Goal: Information Seeking & Learning: Understand process/instructions

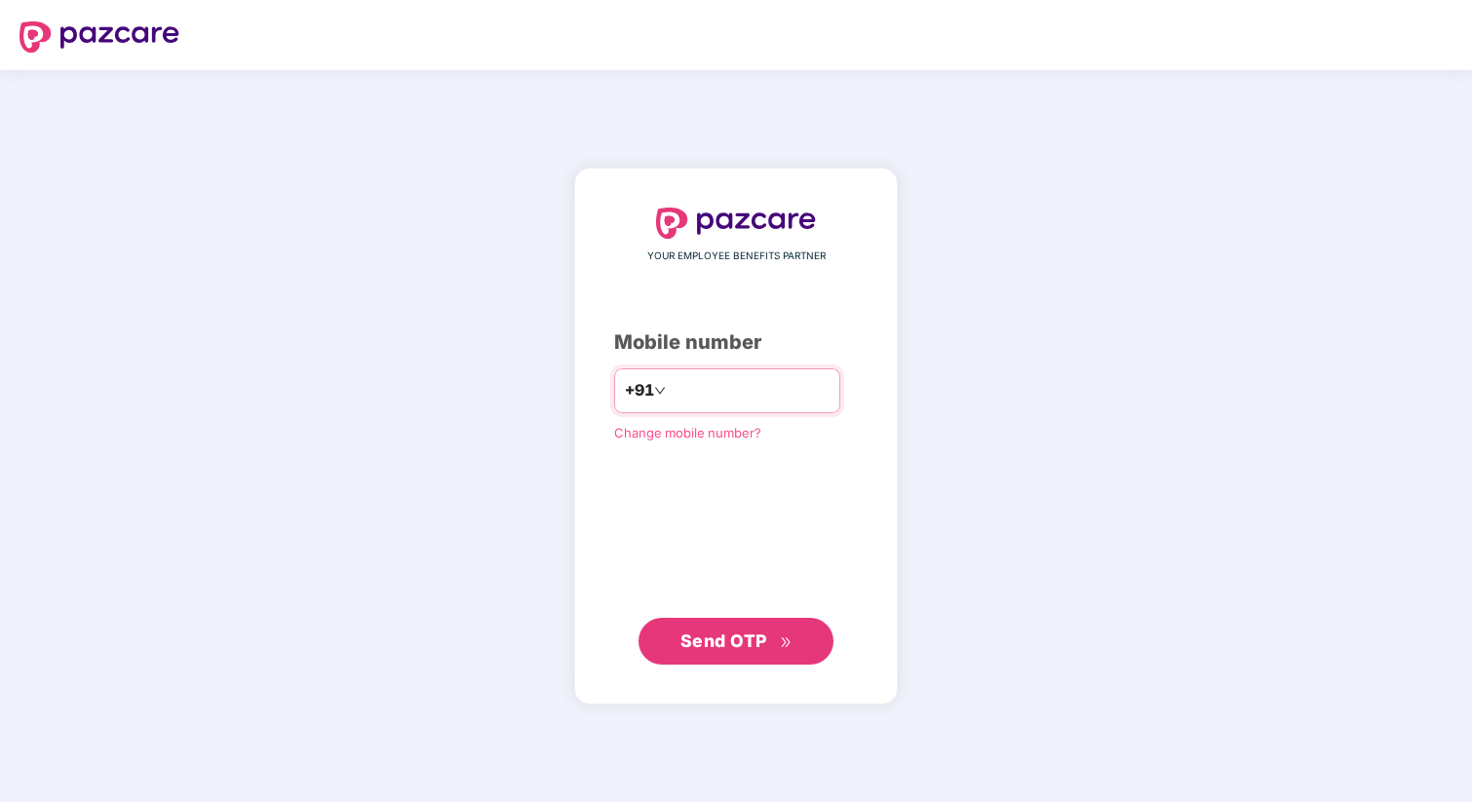
click at [712, 397] on input "number" at bounding box center [750, 390] width 160 height 31
type input "**********"
click at [758, 643] on span "Send OTP" at bounding box center [723, 641] width 87 height 20
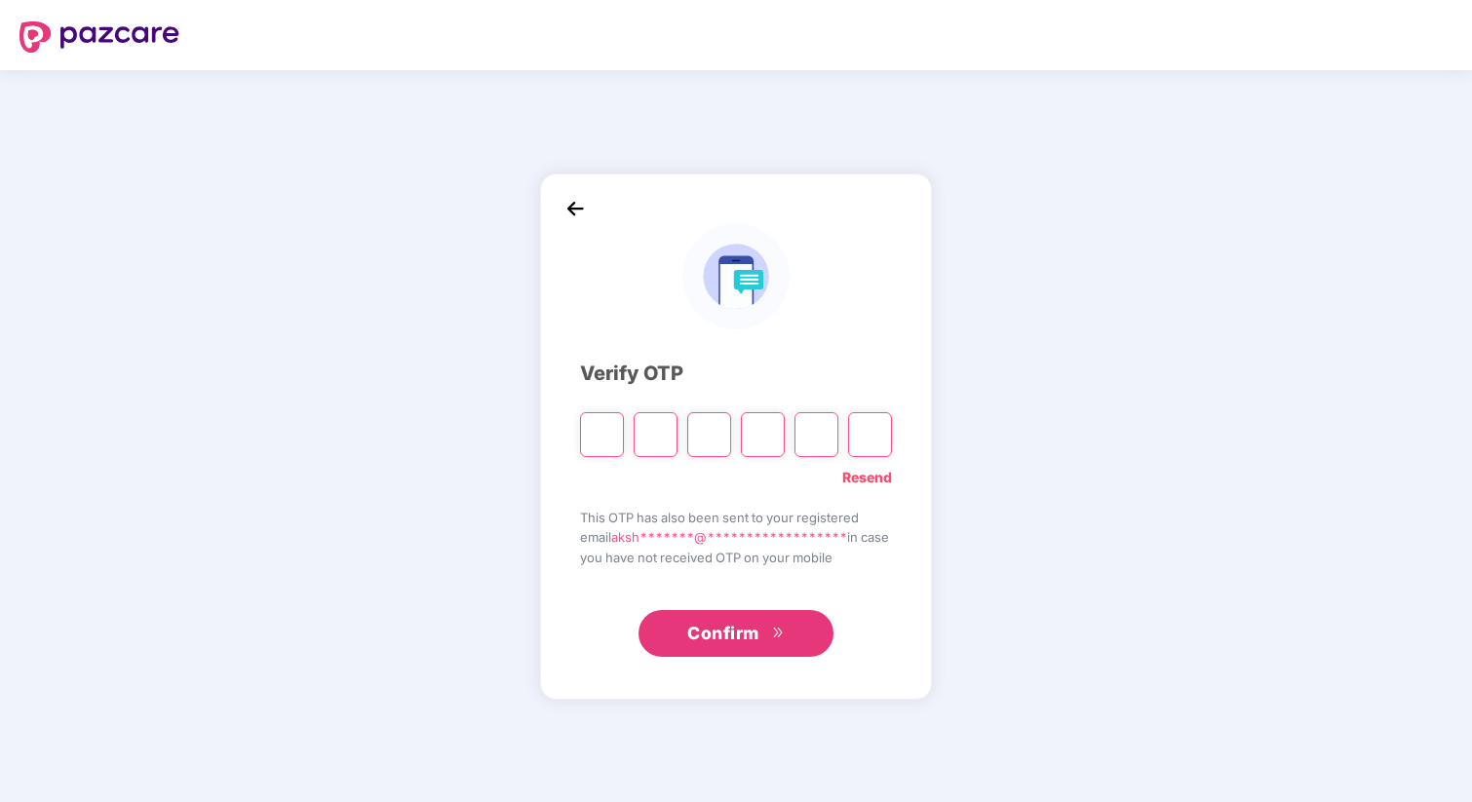
type input "*"
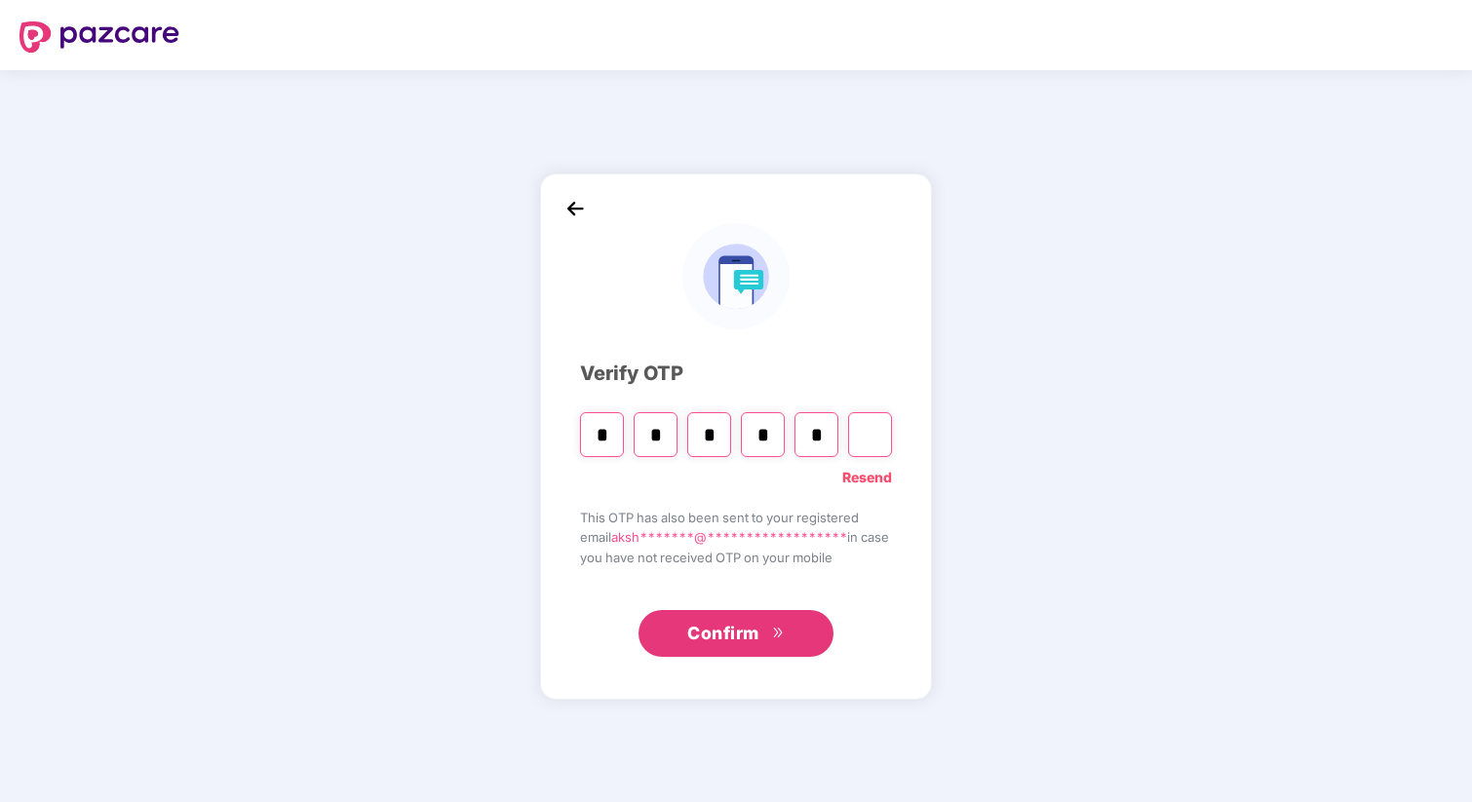
type input "*"
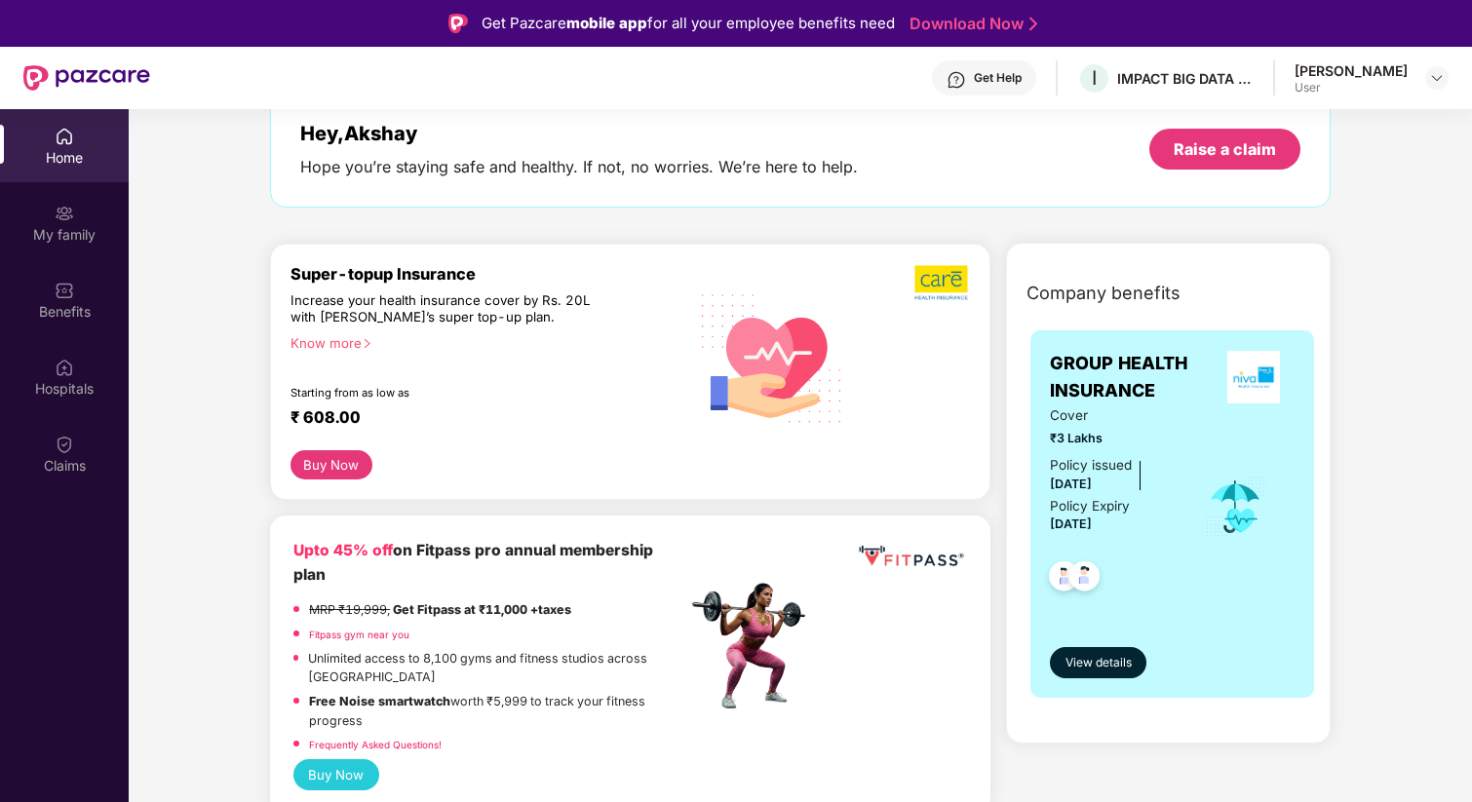
scroll to position [111, 0]
click at [1112, 664] on span "View details" at bounding box center [1098, 662] width 66 height 19
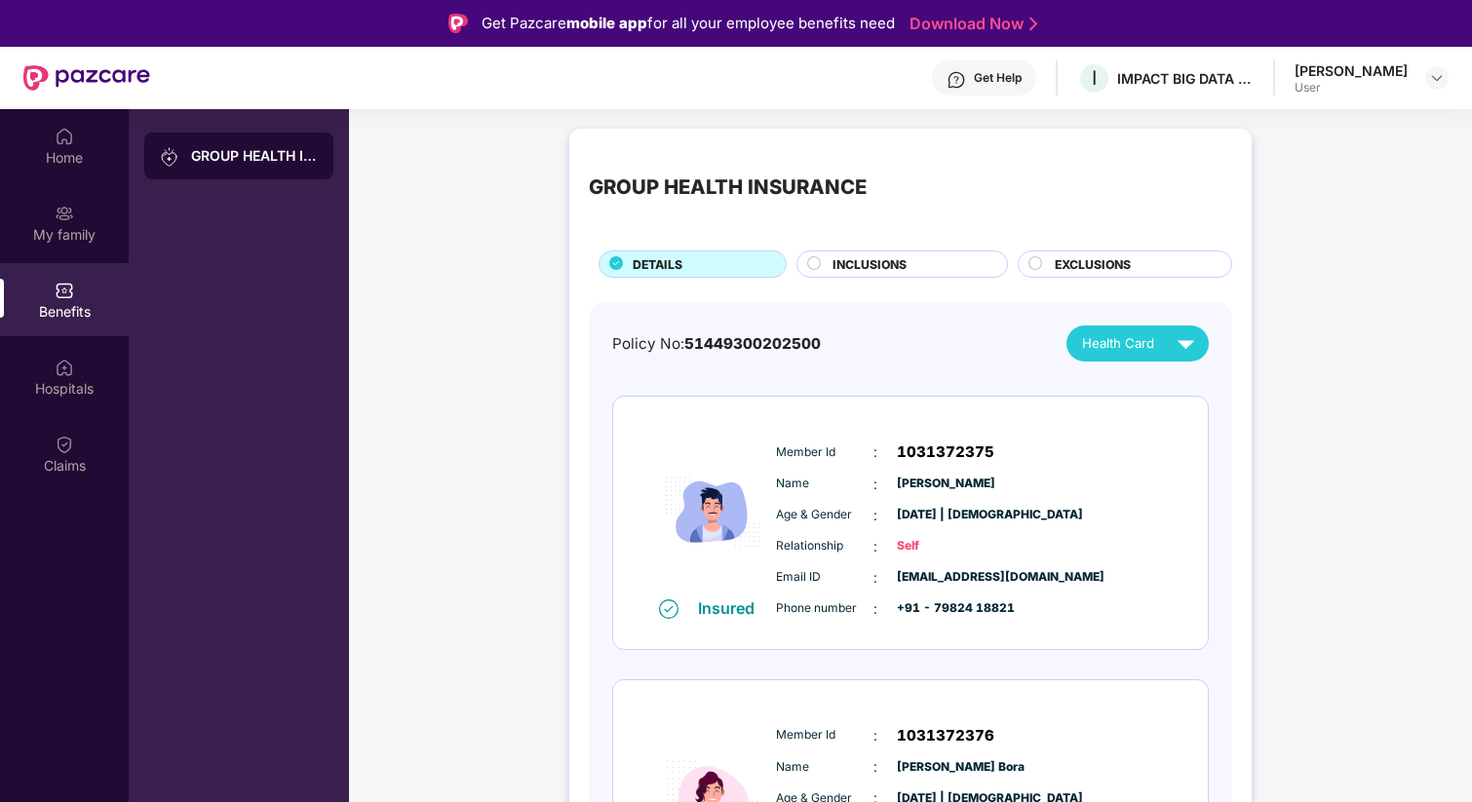
click at [1160, 323] on div "Policy No: 51449300202500 Health Card Insured Member Id : 1031372375 Name : [PE…" at bounding box center [910, 653] width 643 height 703
click at [1160, 338] on div "Health Card" at bounding box center [1142, 343] width 121 height 34
click at [1074, 560] on div "Member Id : 1031372375 Name : [PERSON_NAME] Age & Gender : [DATE] | [DEMOGRAPHI…" at bounding box center [969, 530] width 397 height 199
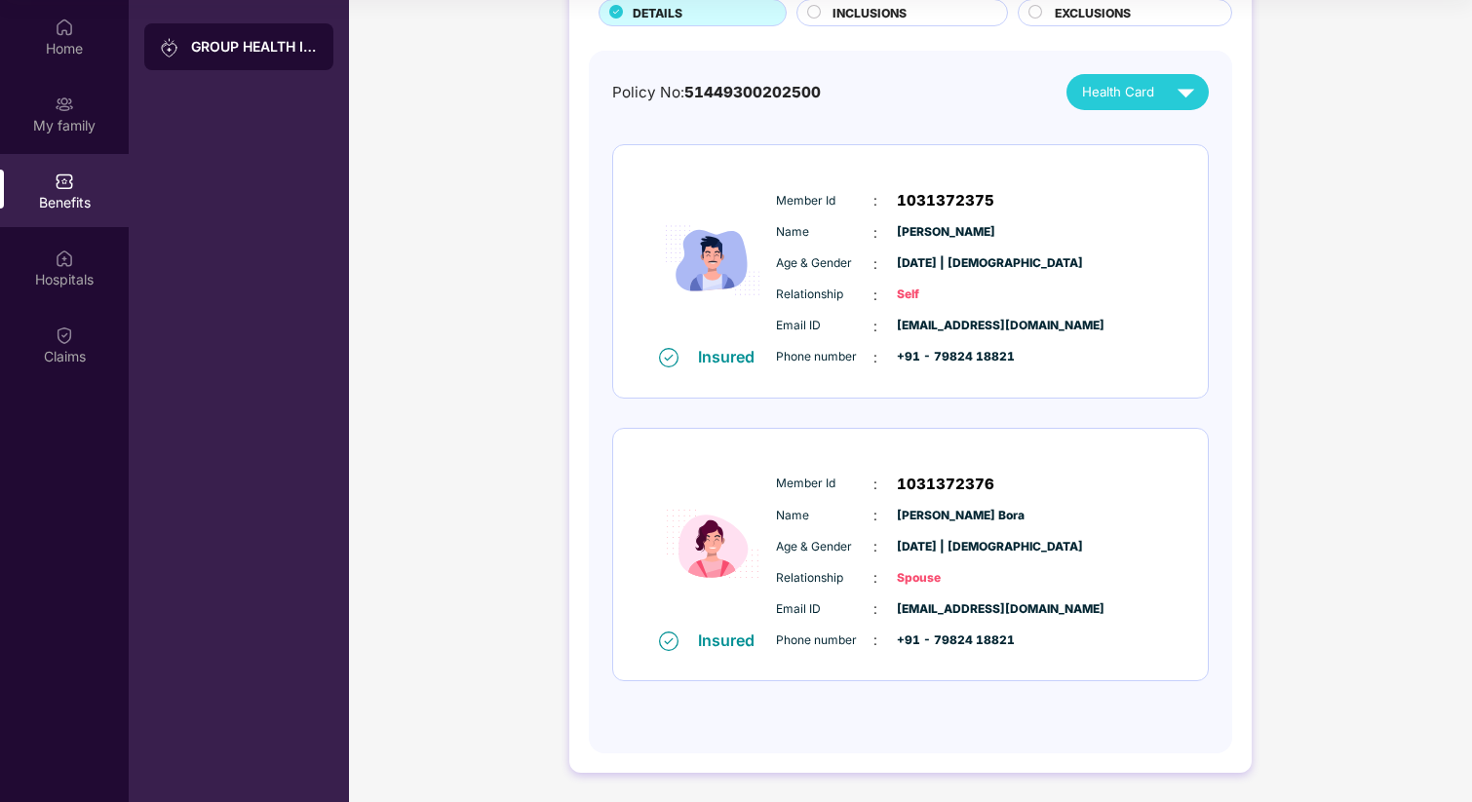
scroll to position [121, 0]
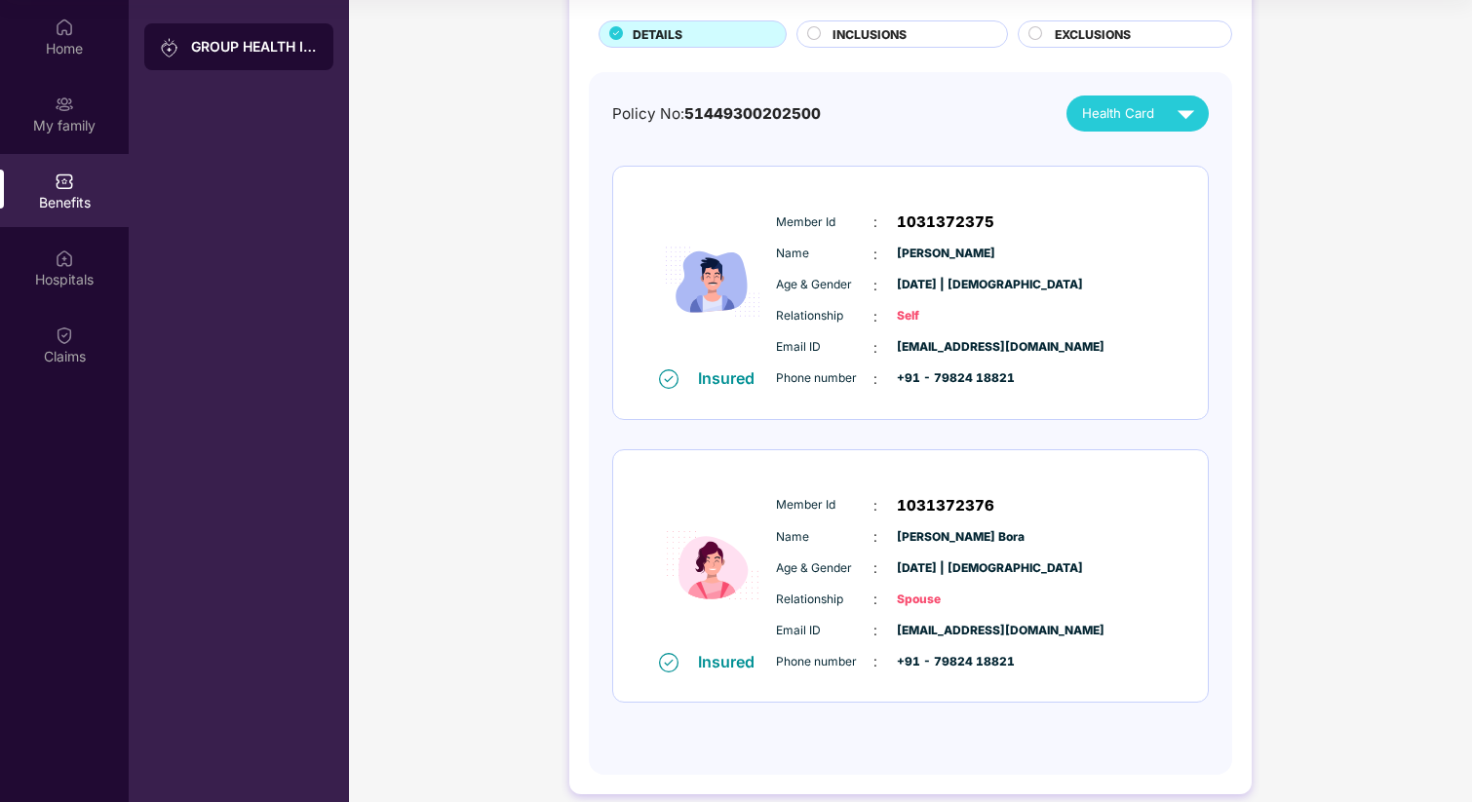
click at [999, 556] on div "Member Id : 1031372376 Name : [PERSON_NAME] Age & Gender : [DATE] | [DEMOGRAPHI…" at bounding box center [969, 583] width 397 height 199
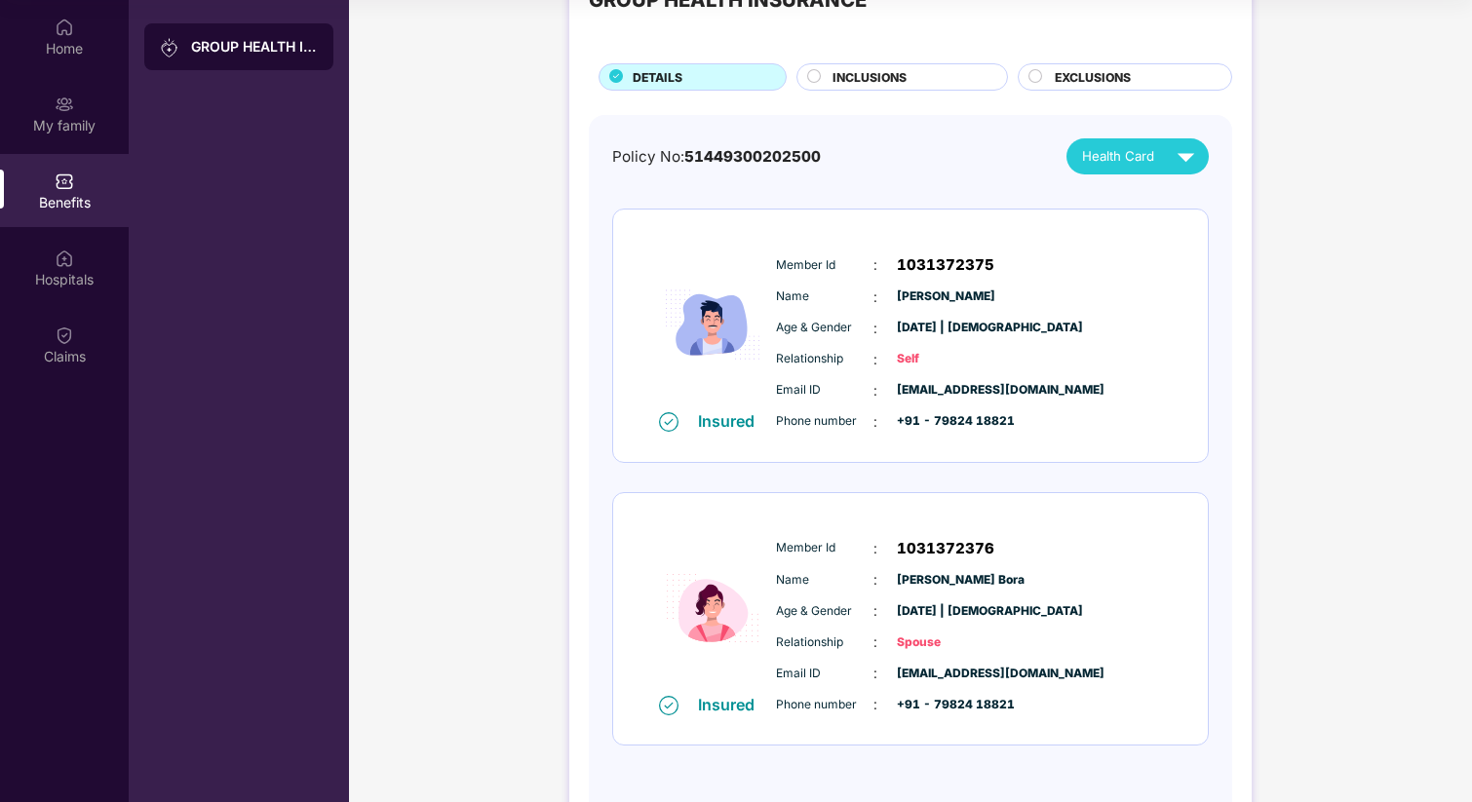
scroll to position [82, 0]
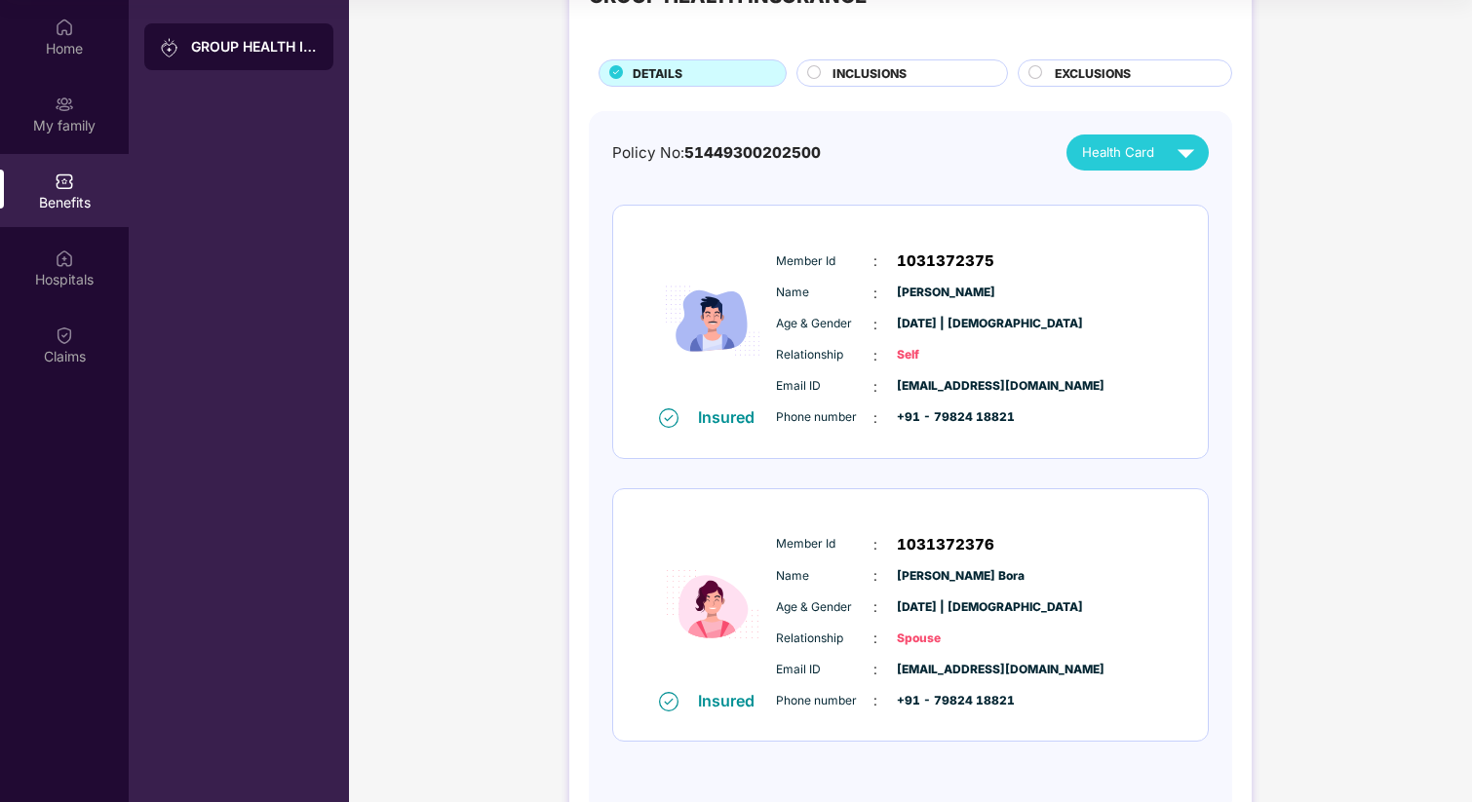
click at [787, 339] on div "Member Id : 1031372375 Name : [PERSON_NAME] Age & Gender : [DATE] | [DEMOGRAPHI…" at bounding box center [969, 339] width 397 height 199
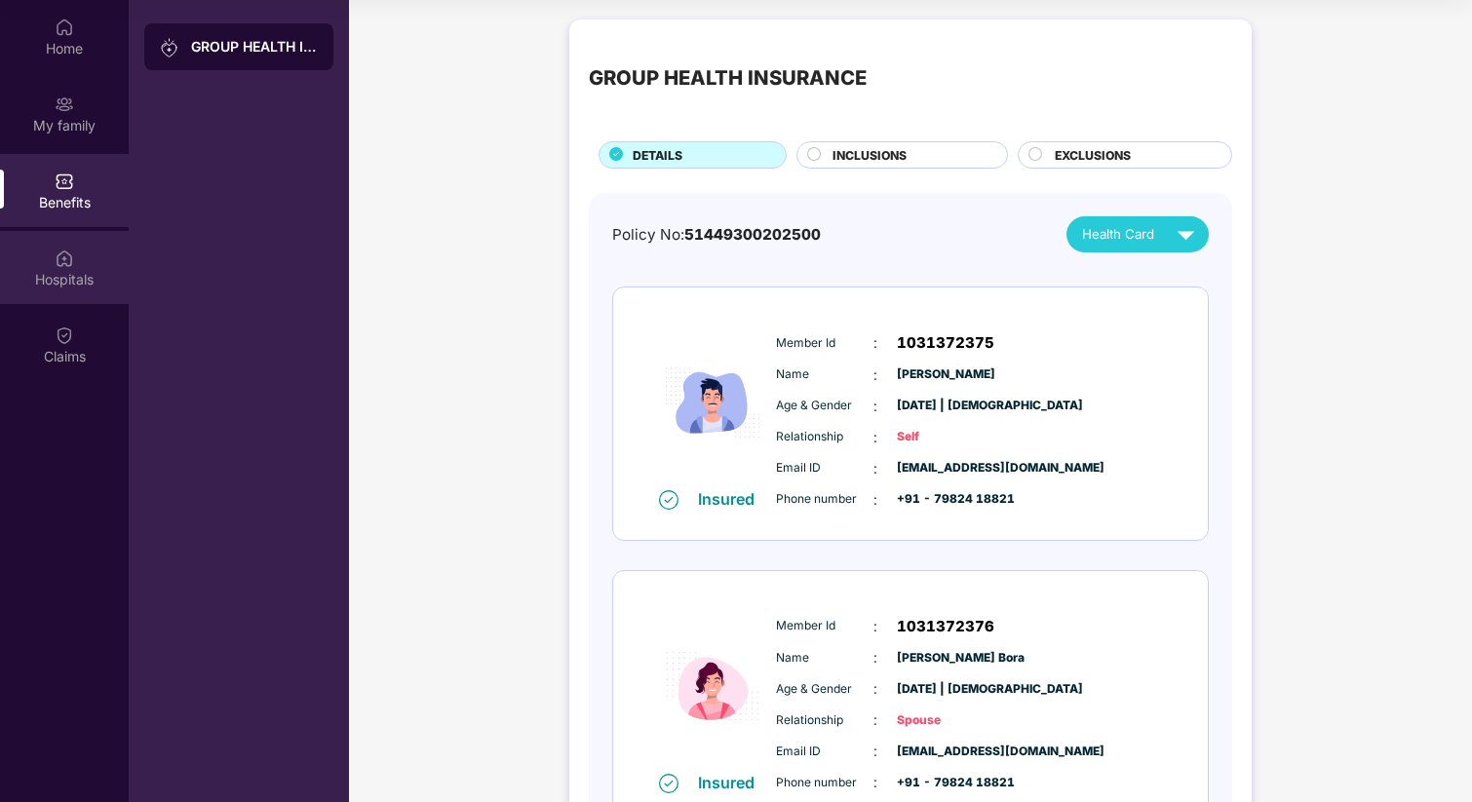
click at [87, 277] on div "Hospitals" at bounding box center [64, 279] width 129 height 19
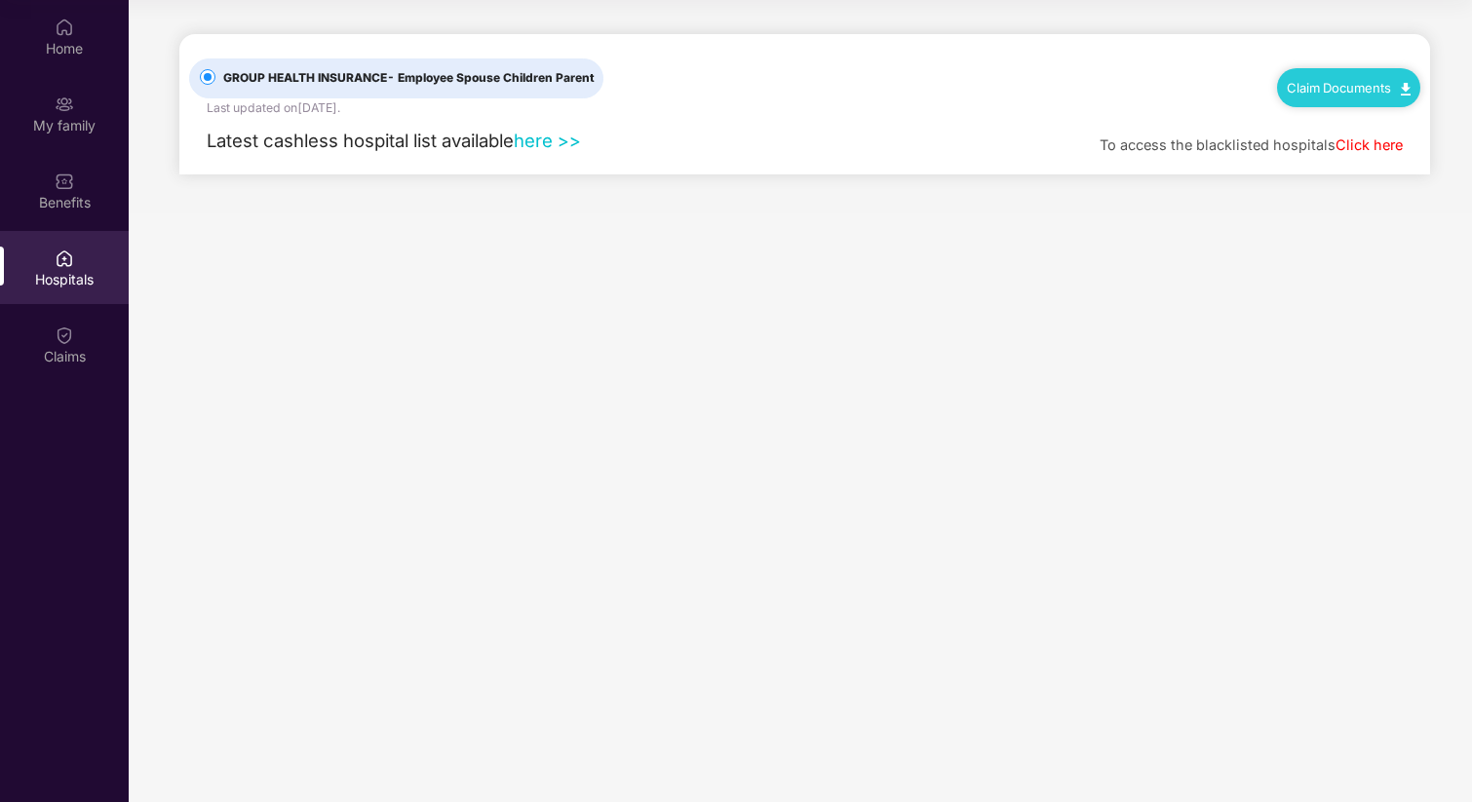
click at [556, 134] on link "here >>" at bounding box center [547, 140] width 67 height 21
click at [1365, 94] on link "Claim Documents" at bounding box center [1348, 88] width 124 height 16
click at [1365, 157] on link "Claim Process" at bounding box center [1356, 160] width 127 height 42
